Goal: Task Accomplishment & Management: Manage account settings

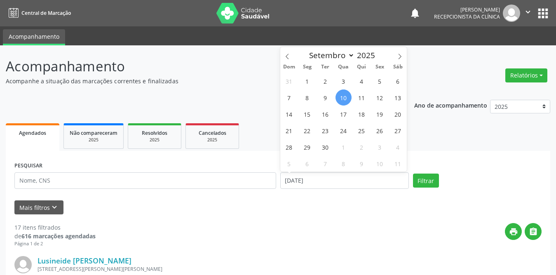
select select "8"
click at [309, 82] on span "1" at bounding box center [307, 81] width 16 height 16
type input "[DATE]"
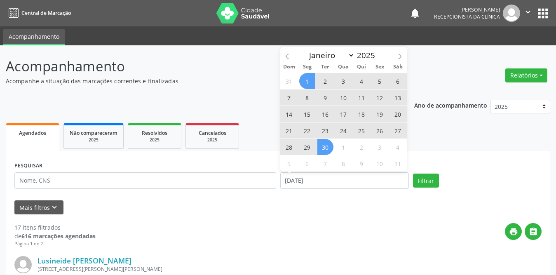
click at [328, 149] on span "30" at bounding box center [326, 147] width 16 height 16
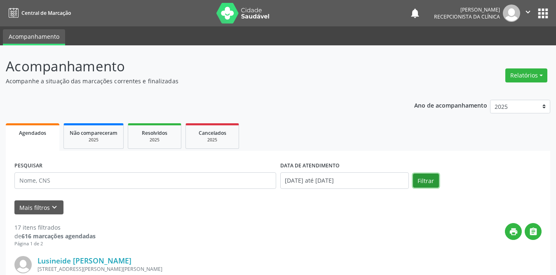
click at [422, 183] on button "Filtrar" at bounding box center [426, 181] width 26 height 14
click at [277, 81] on p "Acompanhe a situação das marcações correntes e finalizadas" at bounding box center [196, 81] width 381 height 9
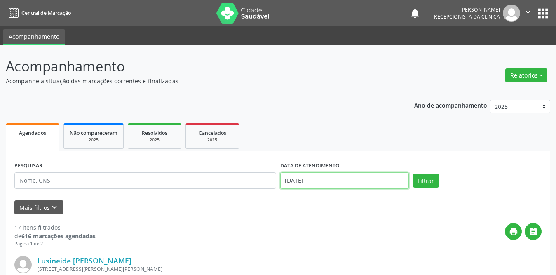
click at [327, 179] on input "[DATE]" at bounding box center [344, 180] width 129 height 16
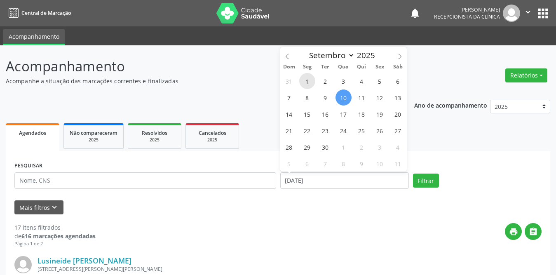
click at [310, 80] on span "1" at bounding box center [307, 81] width 16 height 16
type input "[DATE]"
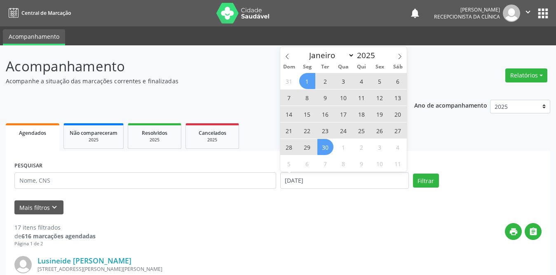
click at [327, 145] on span "30" at bounding box center [326, 147] width 16 height 16
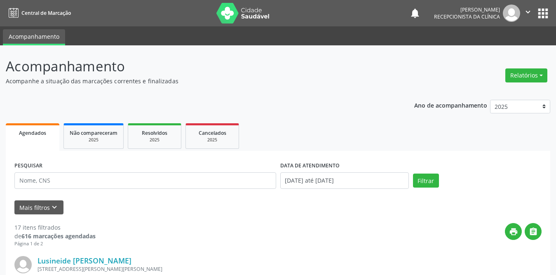
click at [311, 239] on div "print " at bounding box center [319, 235] width 446 height 24
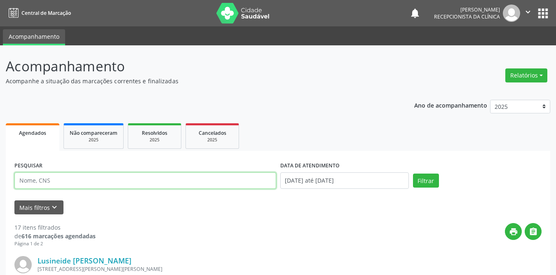
click at [179, 182] on input "text" at bounding box center [145, 180] width 262 height 16
type input "Ana Mel"
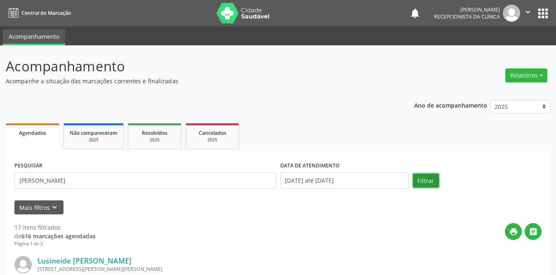
click at [425, 182] on button "Filtrar" at bounding box center [426, 181] width 26 height 14
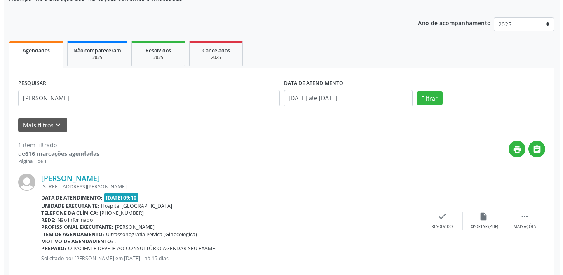
scroll to position [98, 0]
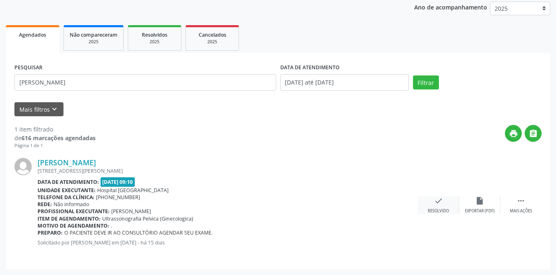
click at [445, 206] on div "check Resolvido" at bounding box center [438, 205] width 41 height 18
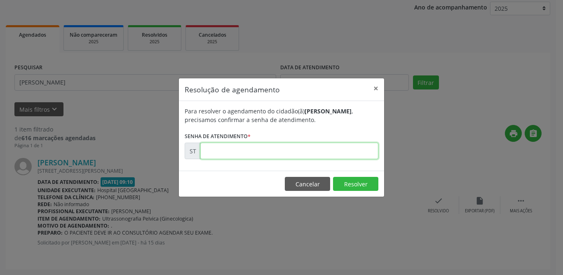
click at [241, 153] on input "text" at bounding box center [289, 151] width 178 height 16
type input "00018520"
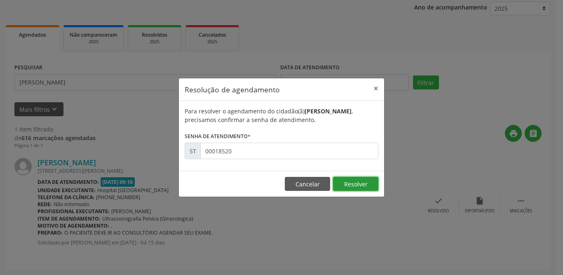
click at [358, 181] on button "Resolver" at bounding box center [355, 184] width 45 height 14
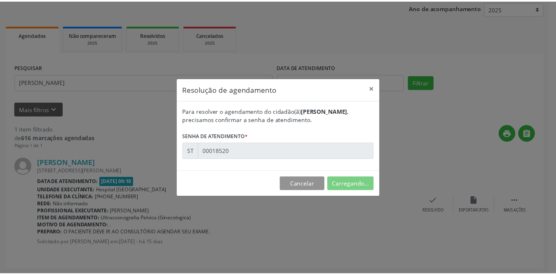
scroll to position [0, 0]
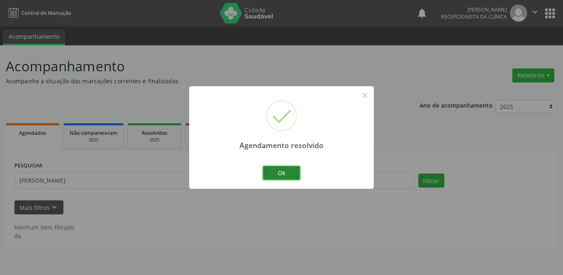
click at [289, 173] on button "Ok" at bounding box center [281, 173] width 37 height 14
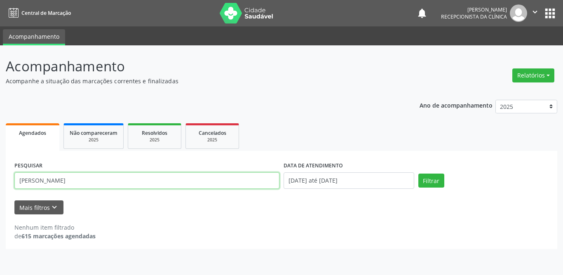
drag, startPoint x: 172, startPoint y: 176, endPoint x: 0, endPoint y: 176, distance: 172.0
click at [0, 176] on div "Acompanhamento Acompanhe a situação das marcações correntes e finalizadas Relat…" at bounding box center [281, 160] width 563 height 230
type input "maria das gracas da silva"
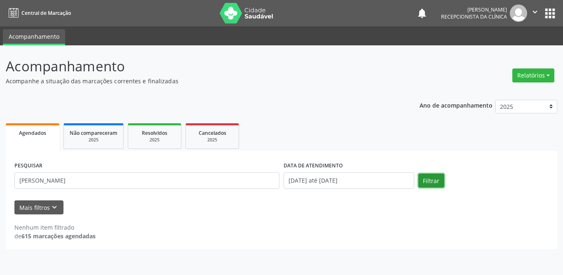
click at [440, 181] on button "Filtrar" at bounding box center [432, 181] width 26 height 14
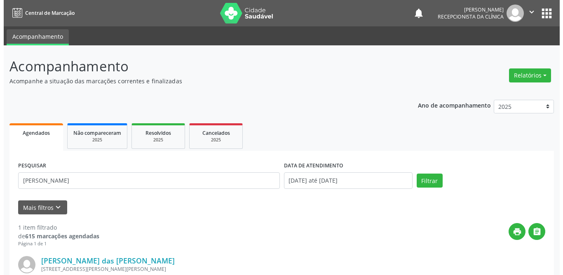
scroll to position [98, 0]
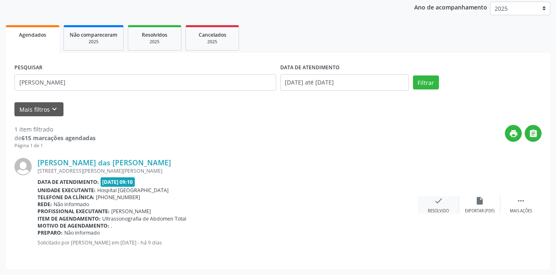
click at [441, 205] on icon "check" at bounding box center [438, 200] width 9 height 9
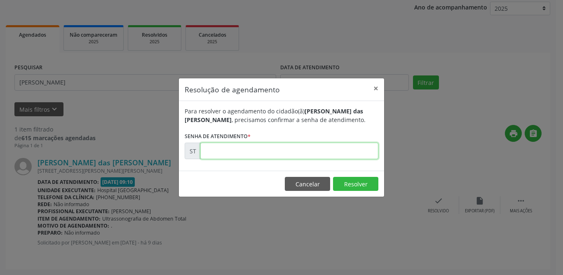
click at [211, 148] on input "text" at bounding box center [289, 151] width 178 height 16
type input "00020571"
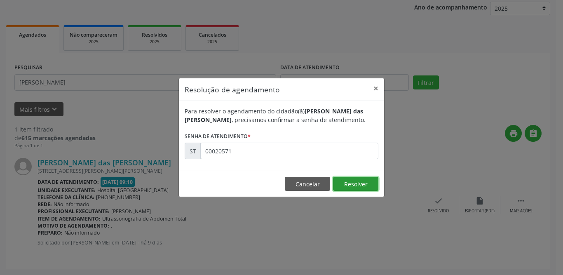
click at [355, 179] on button "Resolver" at bounding box center [355, 184] width 45 height 14
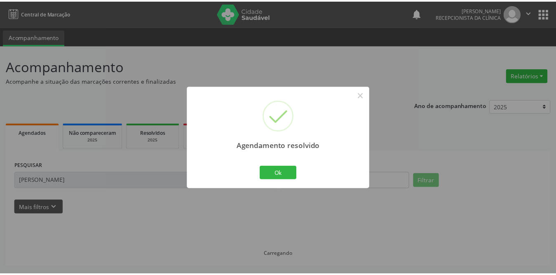
scroll to position [0, 0]
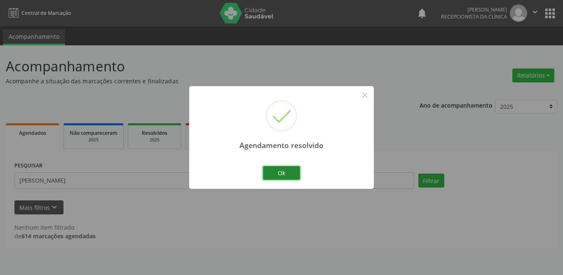
click at [290, 173] on button "Ok" at bounding box center [281, 173] width 37 height 14
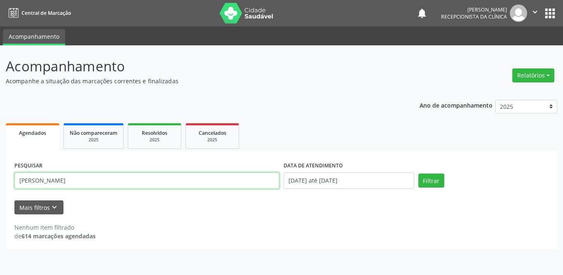
drag, startPoint x: 130, startPoint y: 184, endPoint x: 0, endPoint y: 184, distance: 129.9
click at [0, 184] on div "Acompanhamento Acompanhe a situação das marcações correntes e finalizadas Relat…" at bounding box center [281, 160] width 563 height 230
type input "fabiana de lima"
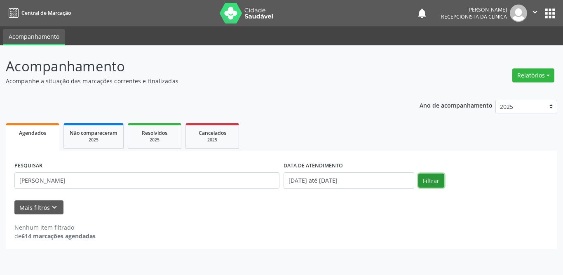
click at [439, 186] on button "Filtrar" at bounding box center [432, 181] width 26 height 14
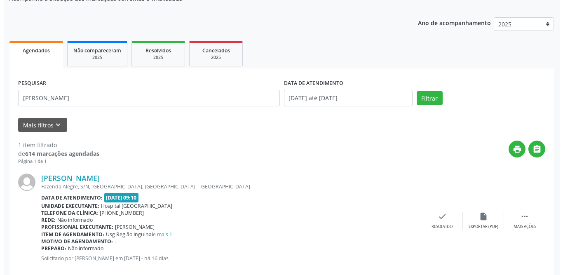
scroll to position [98, 0]
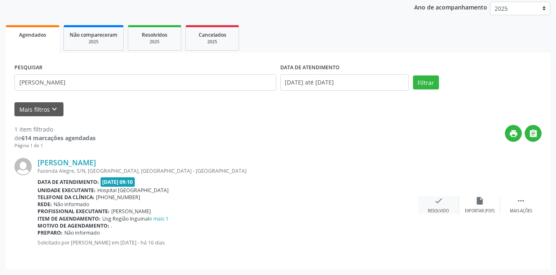
click at [440, 201] on icon "check" at bounding box center [438, 200] width 9 height 9
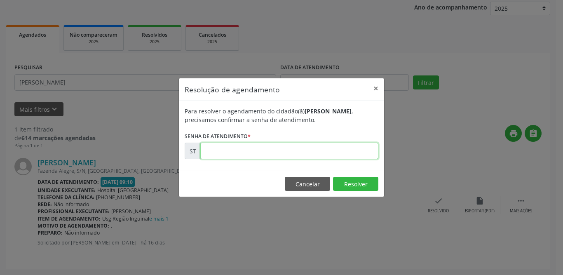
click at [360, 157] on input "text" at bounding box center [289, 151] width 178 height 16
type input "00017427"
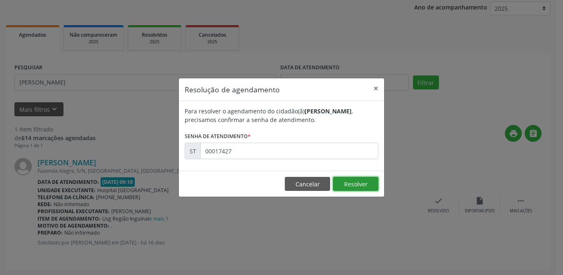
click at [358, 179] on button "Resolver" at bounding box center [355, 184] width 45 height 14
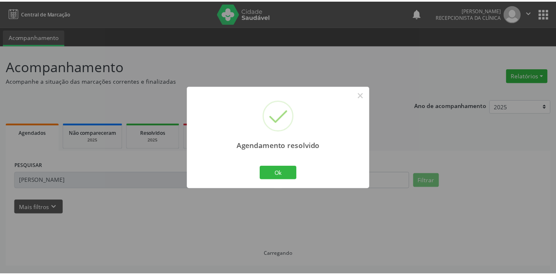
scroll to position [0, 0]
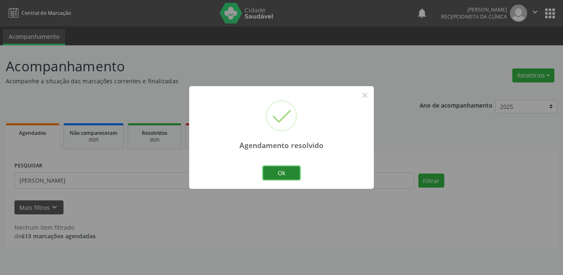
click at [287, 173] on button "Ok" at bounding box center [281, 173] width 37 height 14
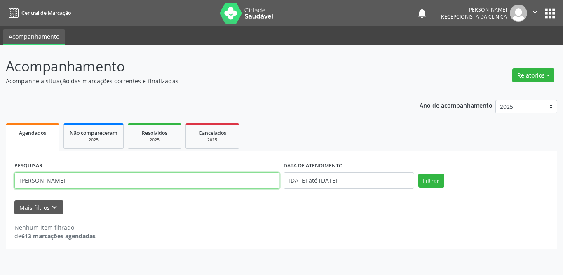
drag, startPoint x: 159, startPoint y: 180, endPoint x: 0, endPoint y: 179, distance: 159.2
click at [0, 179] on div "Acompanhamento Acompanhe a situação das marcações correntes e finalizadas Relat…" at bounding box center [281, 160] width 563 height 230
type input "maria aparecida da silva nascimento"
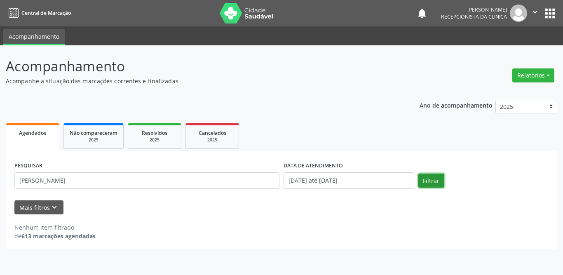
click at [426, 180] on button "Filtrar" at bounding box center [432, 181] width 26 height 14
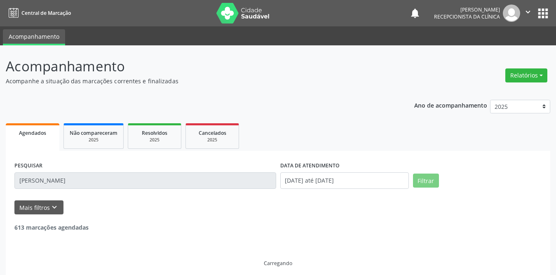
scroll to position [7, 0]
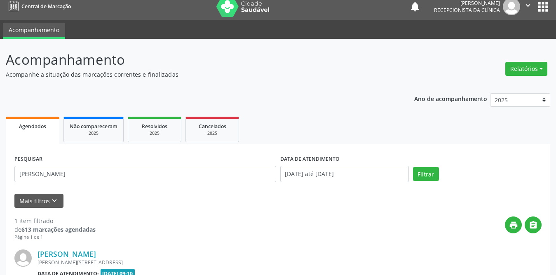
click at [327, 193] on form "PESQUISAR maria aparecida da silva nascimento DATA DE ATENDIMENTO 01/09/2025 at…" at bounding box center [277, 180] width 527 height 55
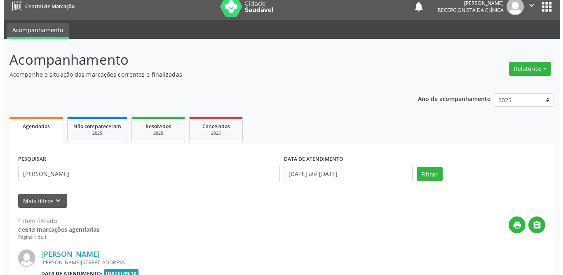
scroll to position [98, 0]
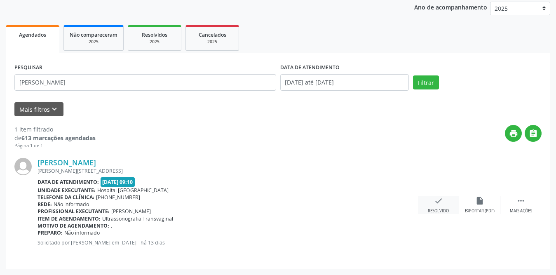
click at [441, 205] on icon "check" at bounding box center [438, 200] width 9 height 9
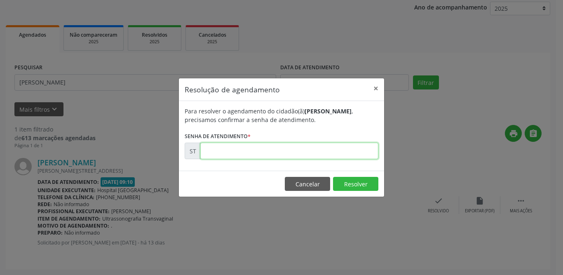
click at [272, 152] on input "text" at bounding box center [289, 151] width 178 height 16
type input "00019820"
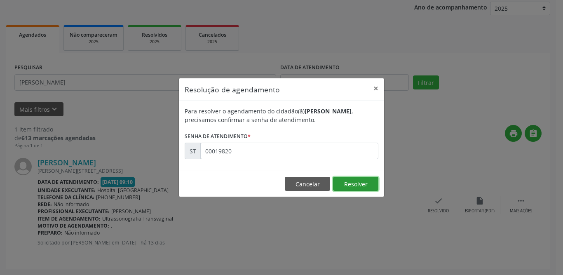
click at [341, 184] on button "Resolver" at bounding box center [355, 184] width 45 height 14
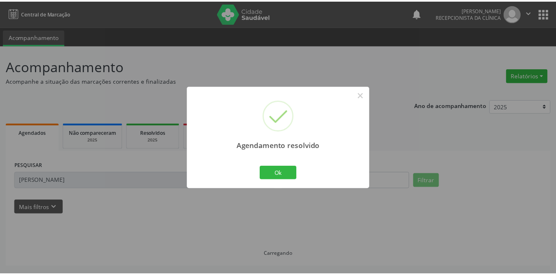
scroll to position [0, 0]
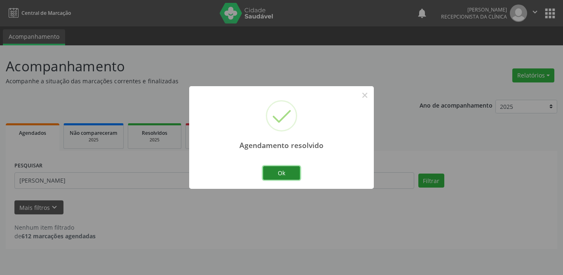
click at [273, 173] on button "Ok" at bounding box center [281, 173] width 37 height 14
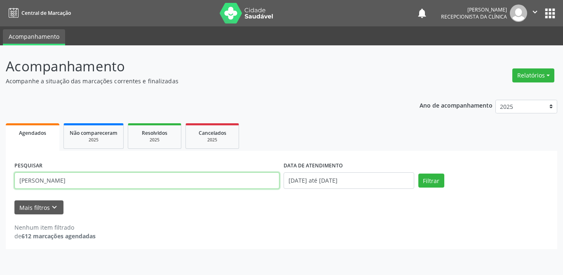
drag, startPoint x: 136, startPoint y: 179, endPoint x: 0, endPoint y: 180, distance: 136.1
click at [0, 180] on div "Acompanhamento Acompanhe a situação das marcações correntes e finalizadas Relat…" at bounding box center [281, 160] width 563 height 230
type input "lusineide"
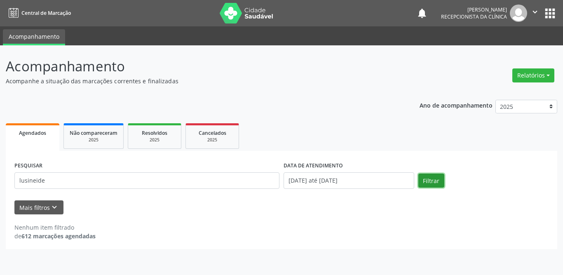
click at [429, 178] on button "Filtrar" at bounding box center [432, 181] width 26 height 14
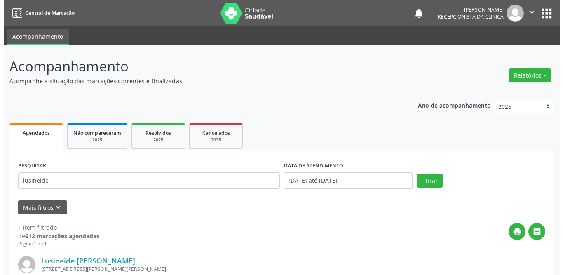
scroll to position [98, 0]
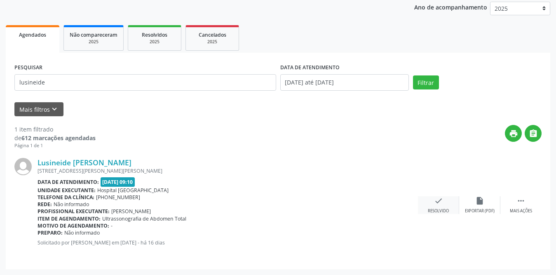
click at [437, 202] on icon "check" at bounding box center [438, 200] width 9 height 9
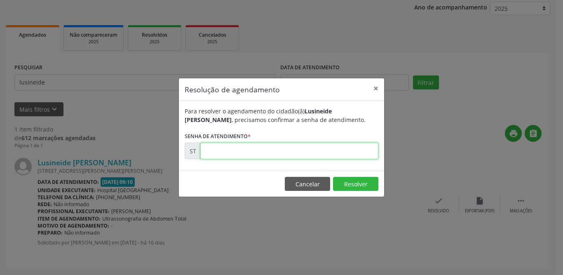
click at [226, 153] on input "text" at bounding box center [289, 151] width 178 height 16
type input "00018041"
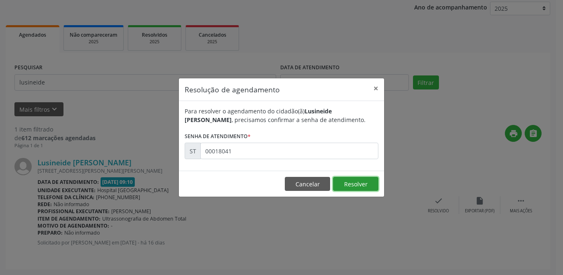
click at [350, 187] on button "Resolver" at bounding box center [355, 184] width 45 height 14
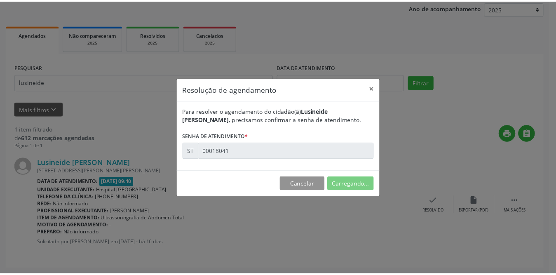
scroll to position [0, 0]
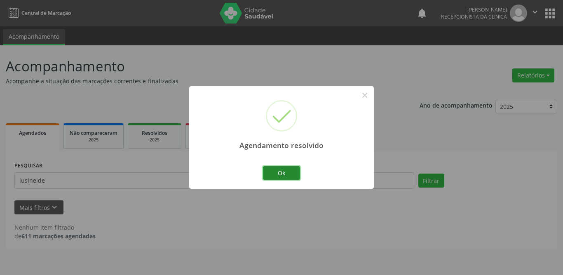
click at [273, 168] on button "Ok" at bounding box center [281, 173] width 37 height 14
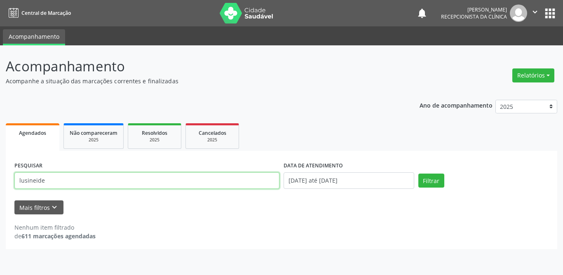
drag, startPoint x: 98, startPoint y: 179, endPoint x: 12, endPoint y: 179, distance: 86.2
click at [12, 179] on div "PESQUISAR lusineide" at bounding box center [146, 177] width 269 height 35
type input "maria lucicleide"
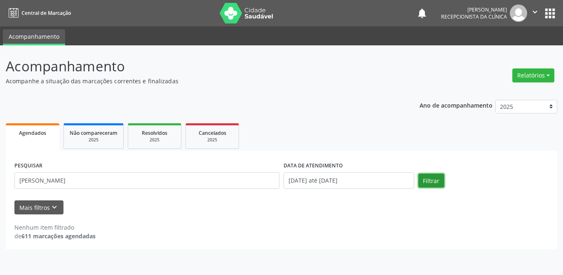
click at [424, 180] on button "Filtrar" at bounding box center [432, 181] width 26 height 14
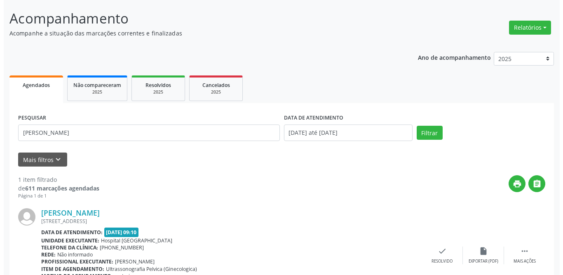
scroll to position [98, 0]
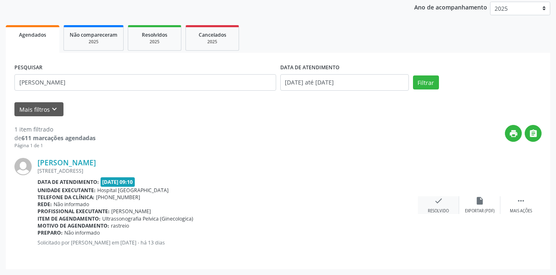
click at [433, 203] on div "check Resolvido" at bounding box center [438, 205] width 41 height 18
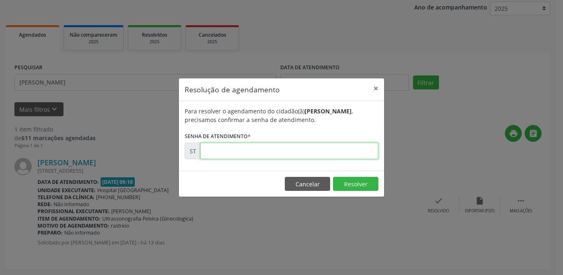
click at [241, 156] on input "text" at bounding box center [289, 151] width 178 height 16
type input "00019790"
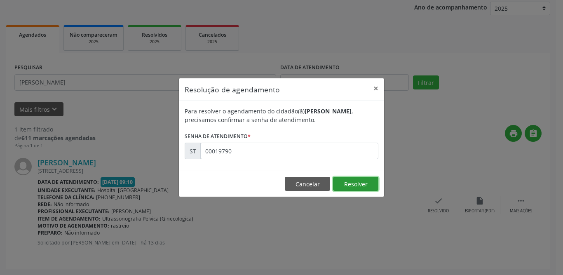
click at [367, 180] on button "Resolver" at bounding box center [355, 184] width 45 height 14
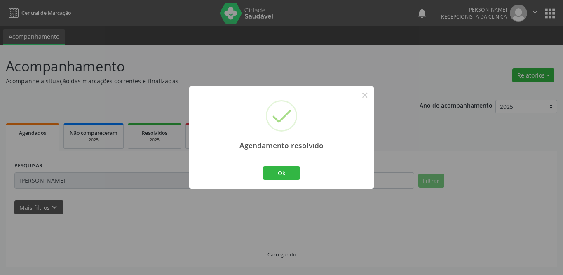
scroll to position [0, 0]
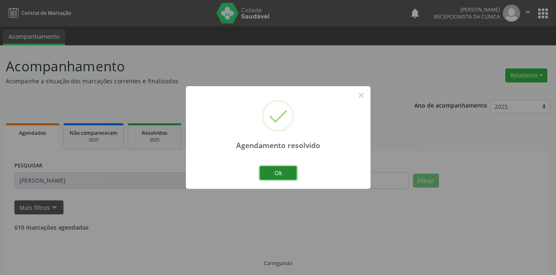
click at [287, 174] on button "Ok" at bounding box center [278, 173] width 37 height 14
